Goal: Task Accomplishment & Management: Manage account settings

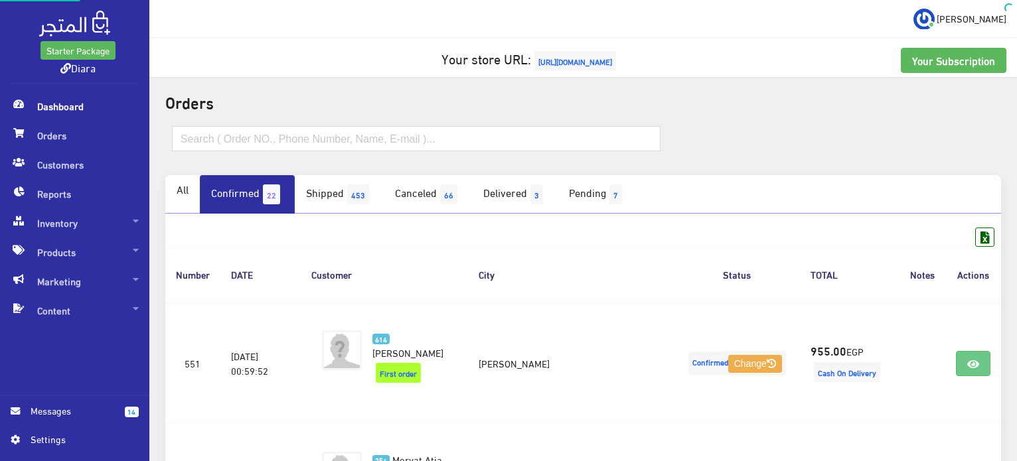
scroll to position [1335, 0]
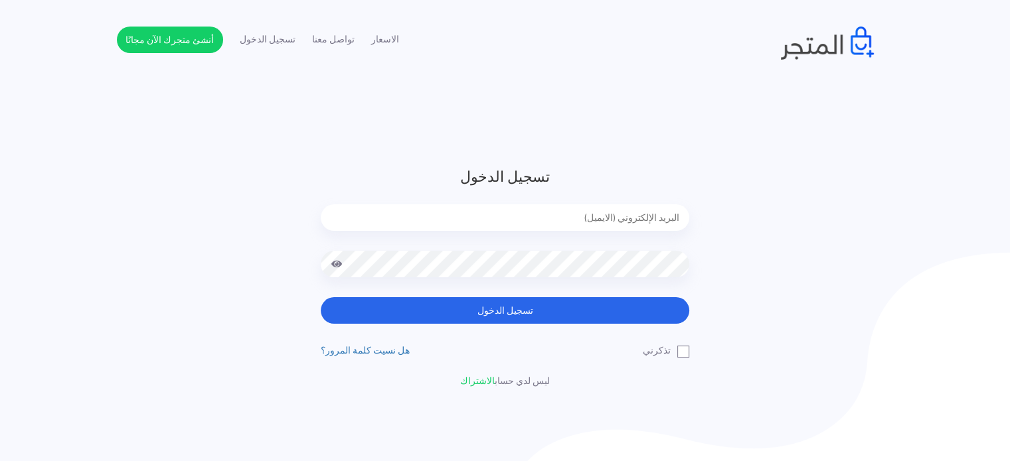
click at [624, 203] on form "تسجيل الدخول تسجيل الدخول" at bounding box center [505, 245] width 368 height 158
click at [619, 230] on input "email" at bounding box center [505, 217] width 368 height 27
type input "[EMAIL_ADDRESS][DOMAIN_NAME]"
click at [321, 297] on button "تسجيل الدخول" at bounding box center [505, 310] width 368 height 27
